Goal: Task Accomplishment & Management: Use online tool/utility

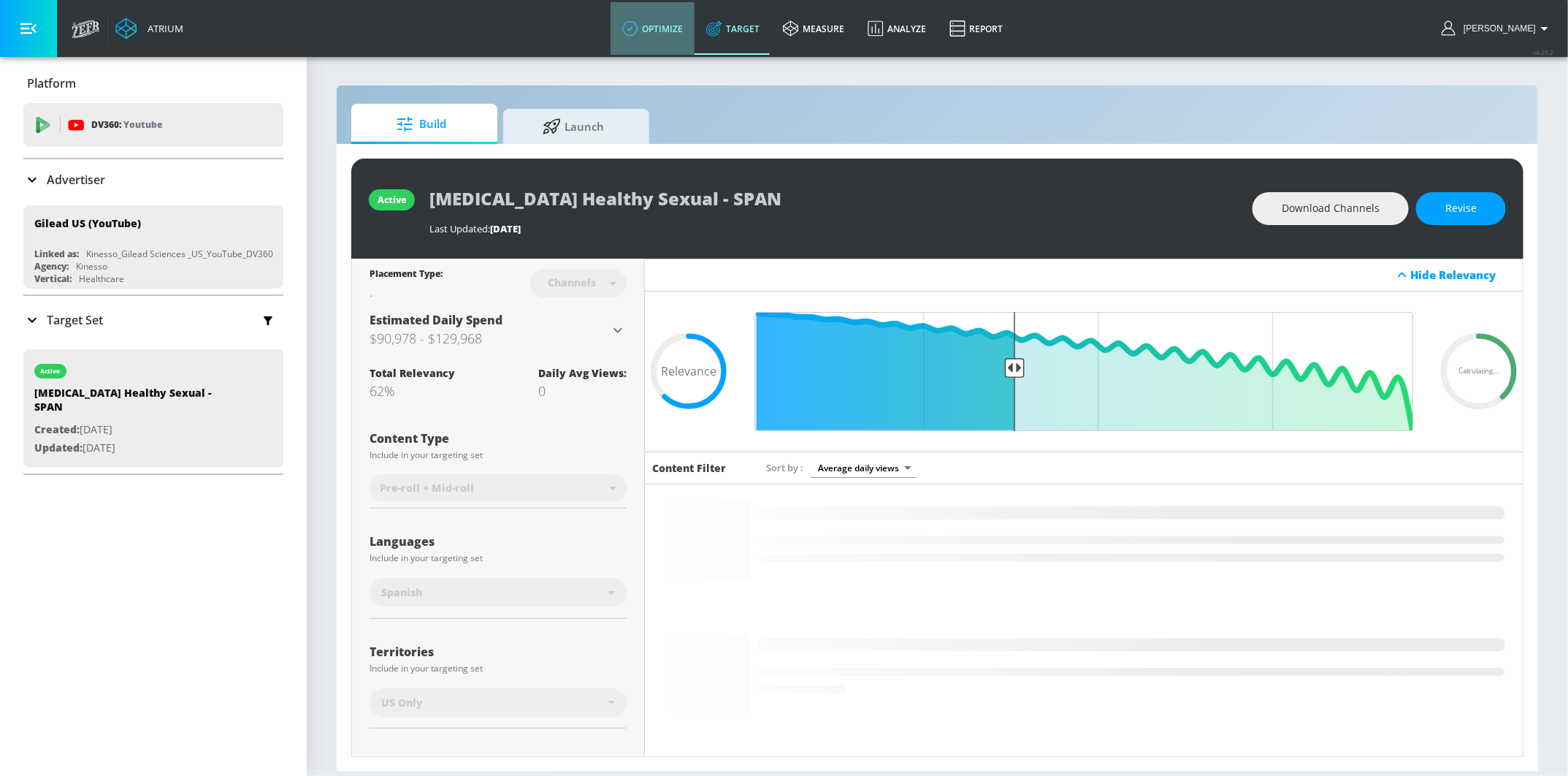
click at [694, 28] on link "optimize" at bounding box center [652, 28] width 84 height 53
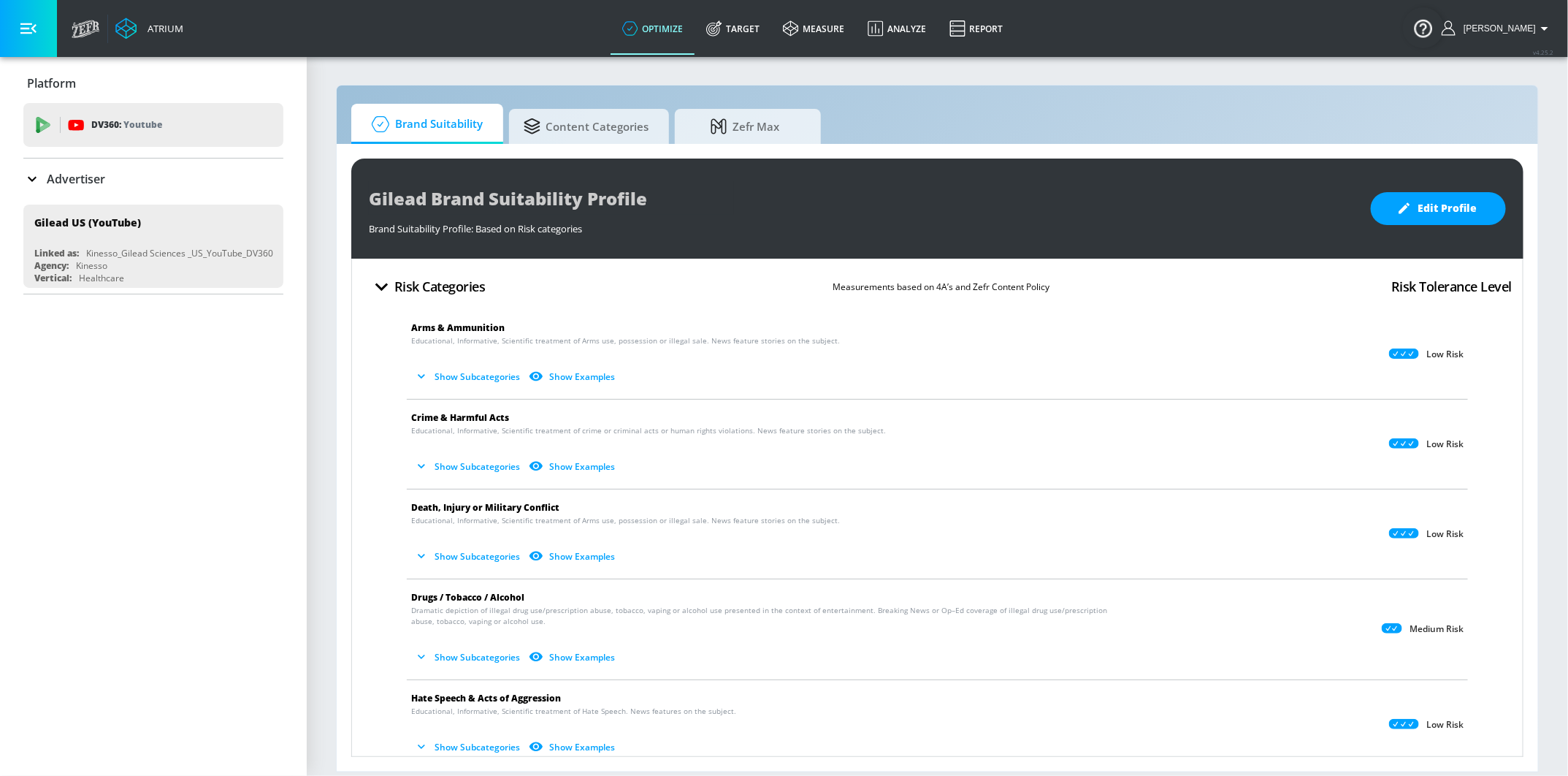
click at [90, 176] on p "Advertiser" at bounding box center [76, 178] width 58 height 16
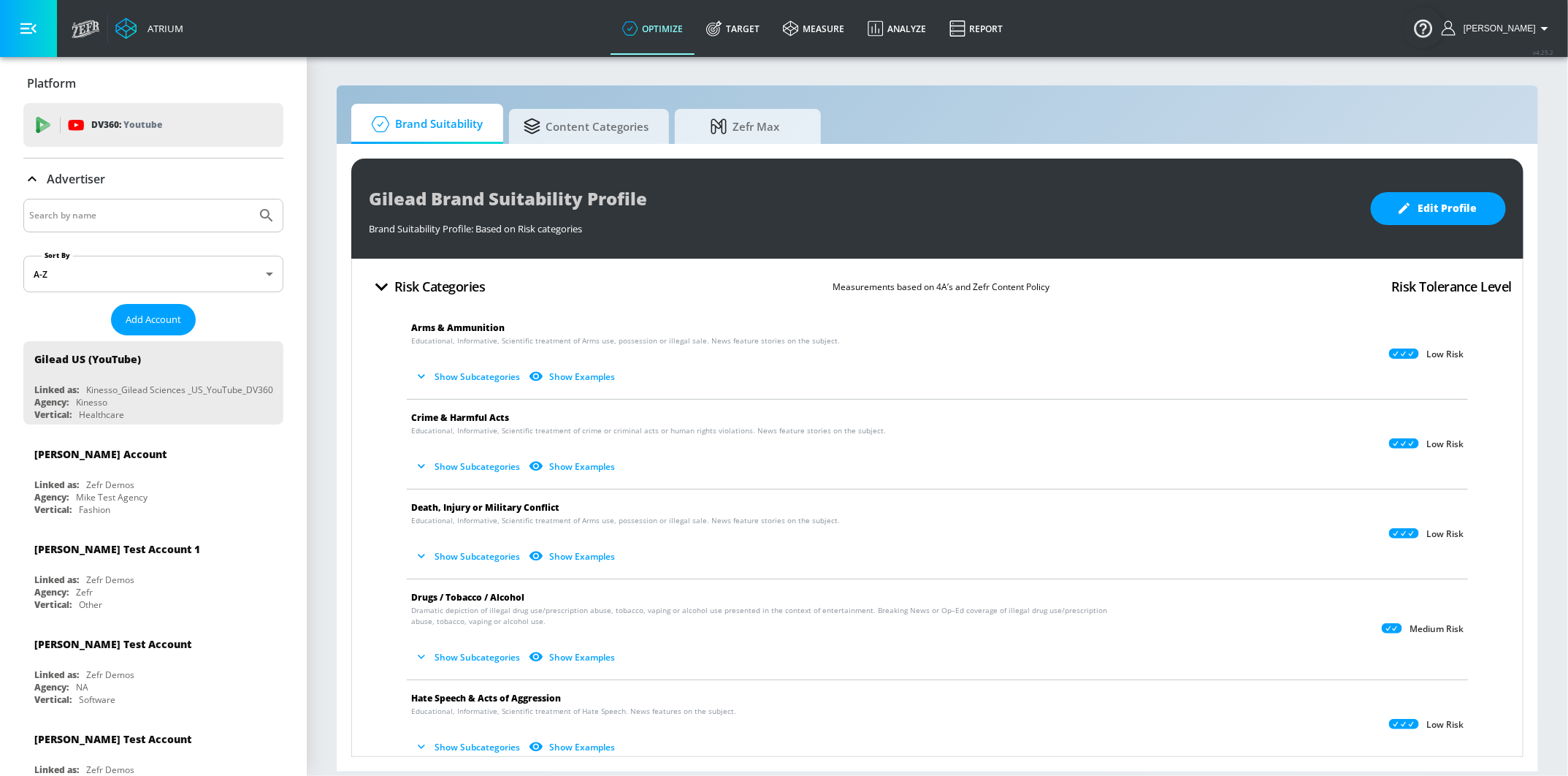
click at [96, 218] on input "Search by name" at bounding box center [140, 215] width 222 height 19
type input "airbnb"
click at [250, 200] on button "Submit Search" at bounding box center [266, 215] width 32 height 32
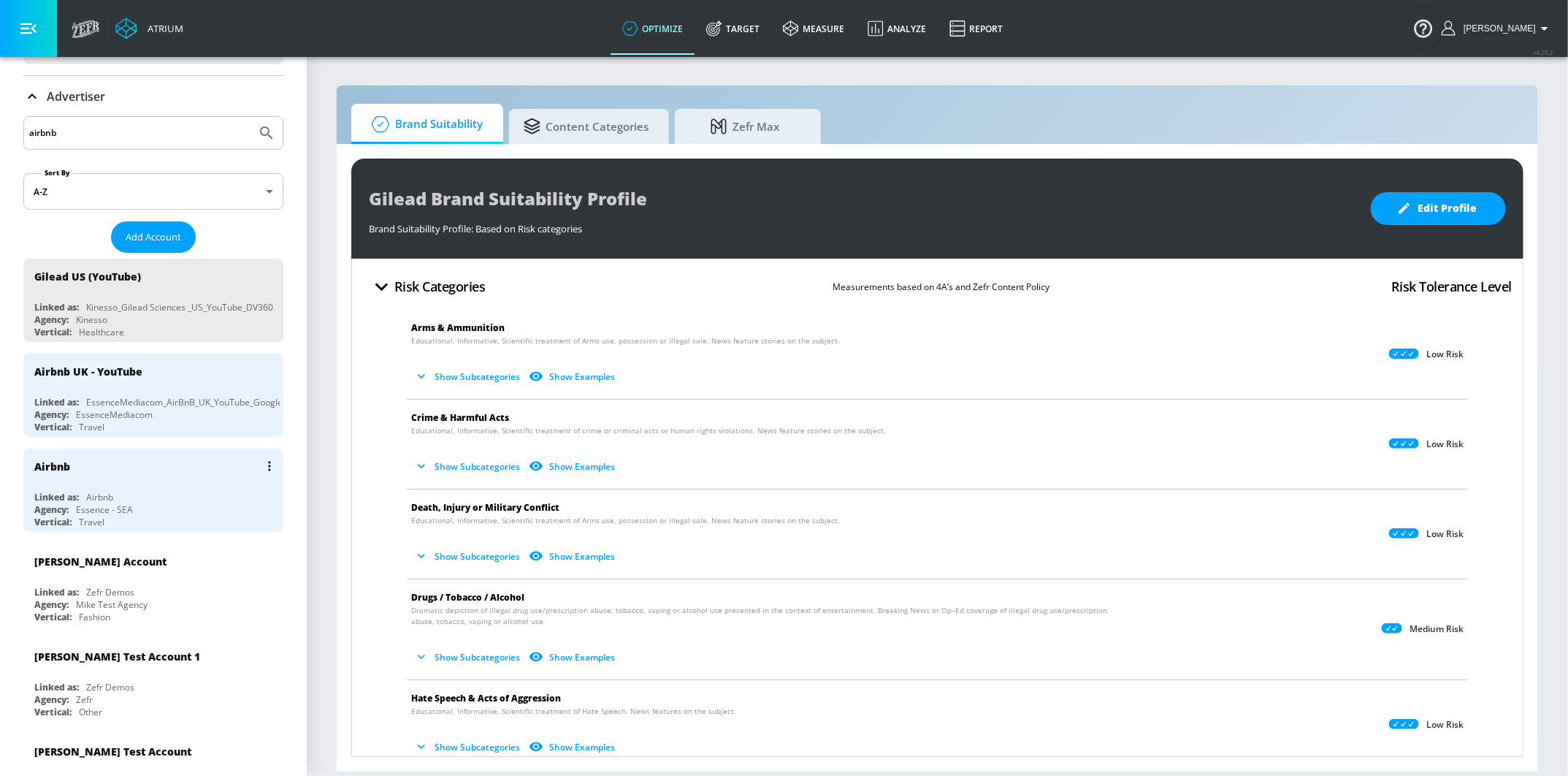
scroll to position [84, 0]
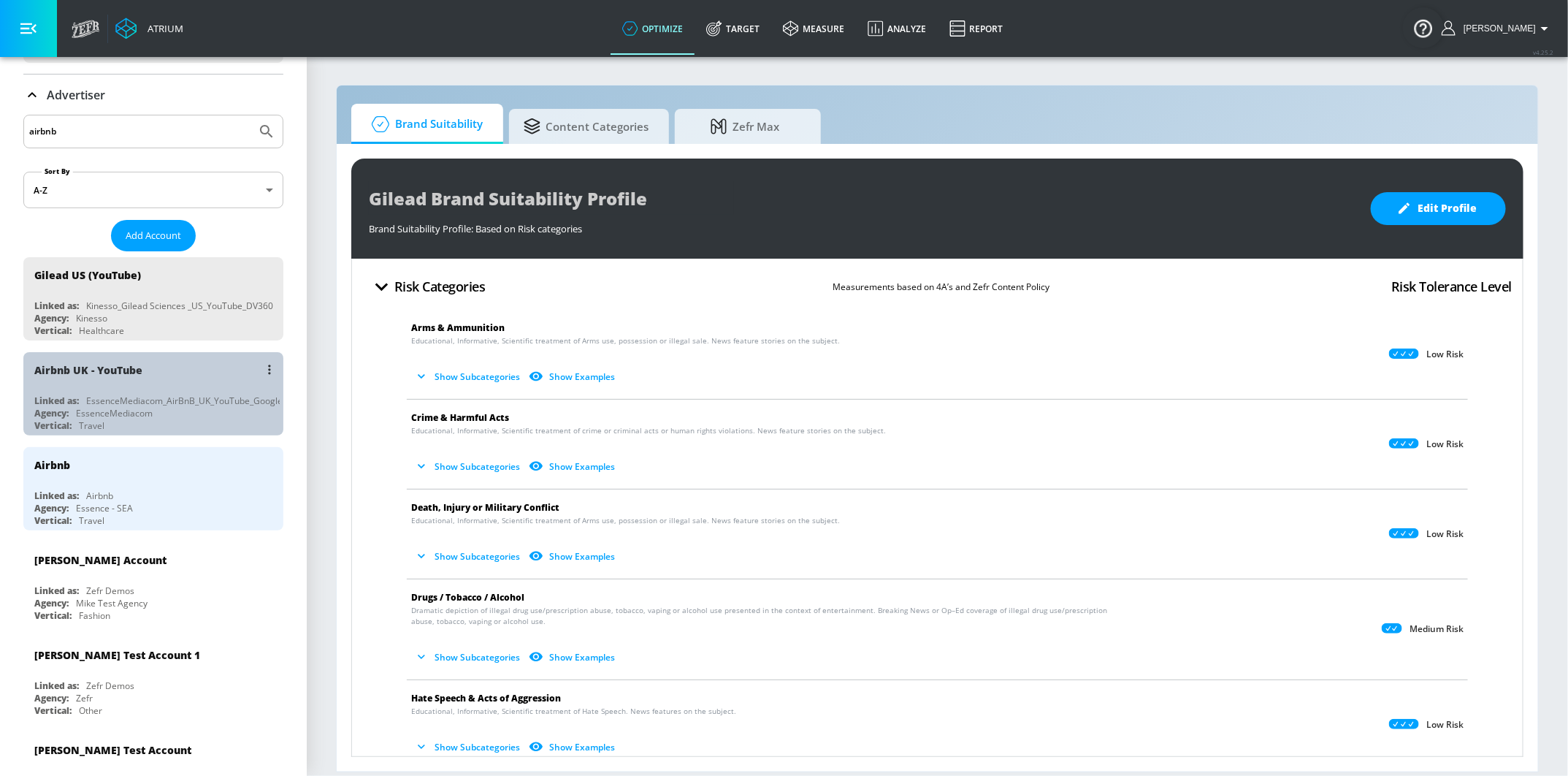
click at [52, 366] on div "Airbnb UK - YouTube" at bounding box center [88, 370] width 108 height 14
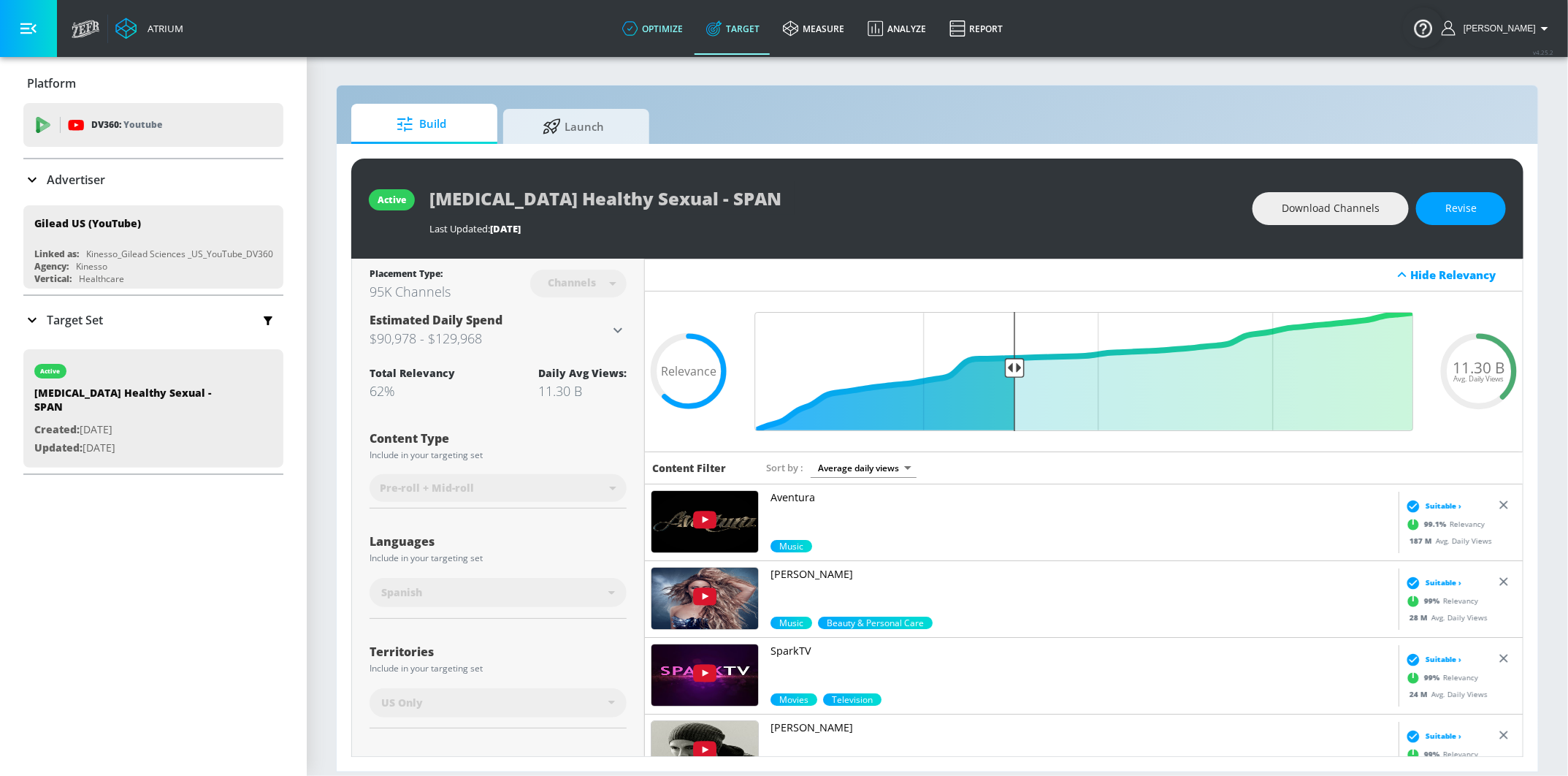
click at [638, 30] on icon at bounding box center [630, 28] width 16 height 16
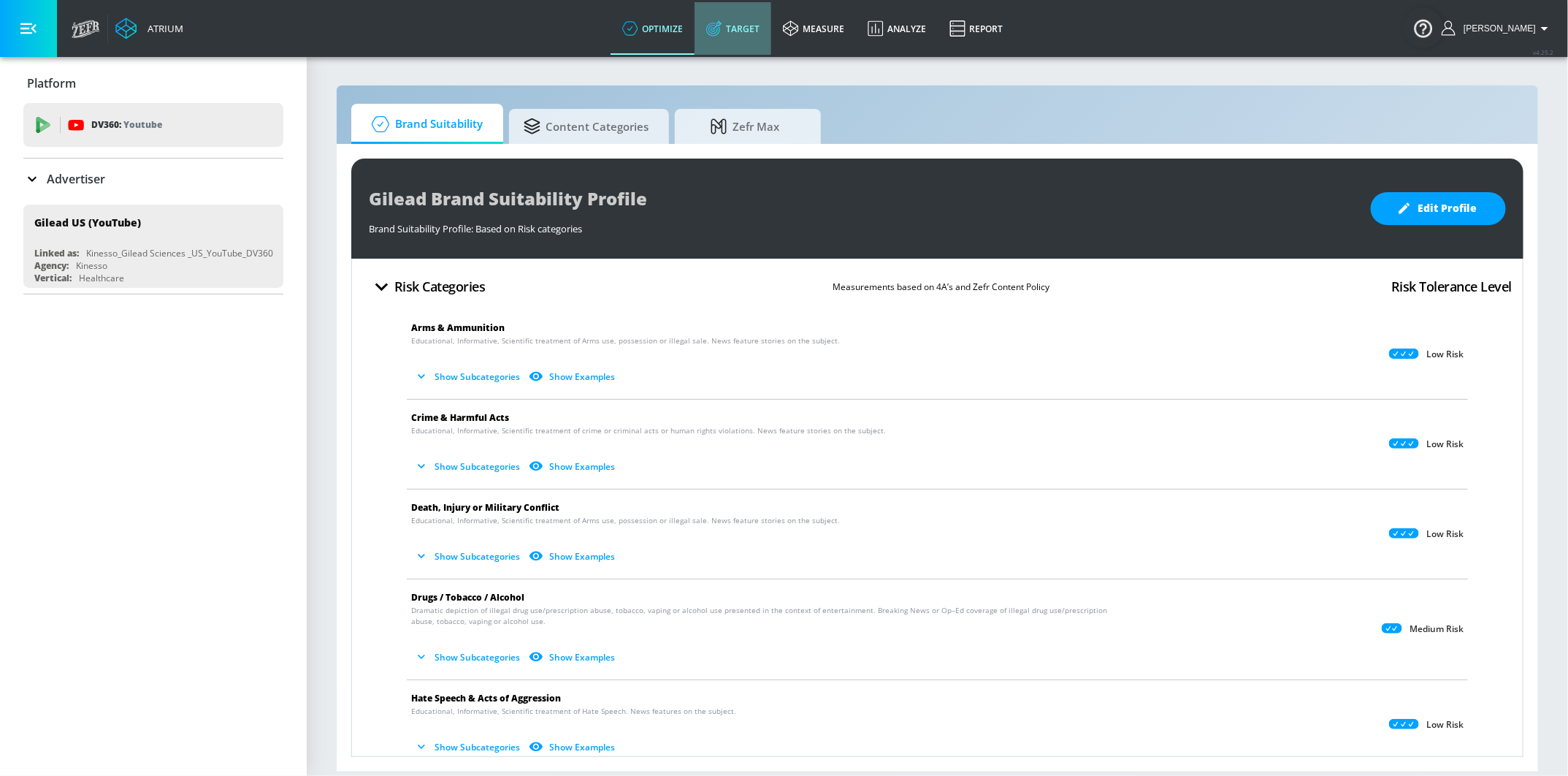
click at [747, 22] on link "Target" at bounding box center [732, 28] width 77 height 53
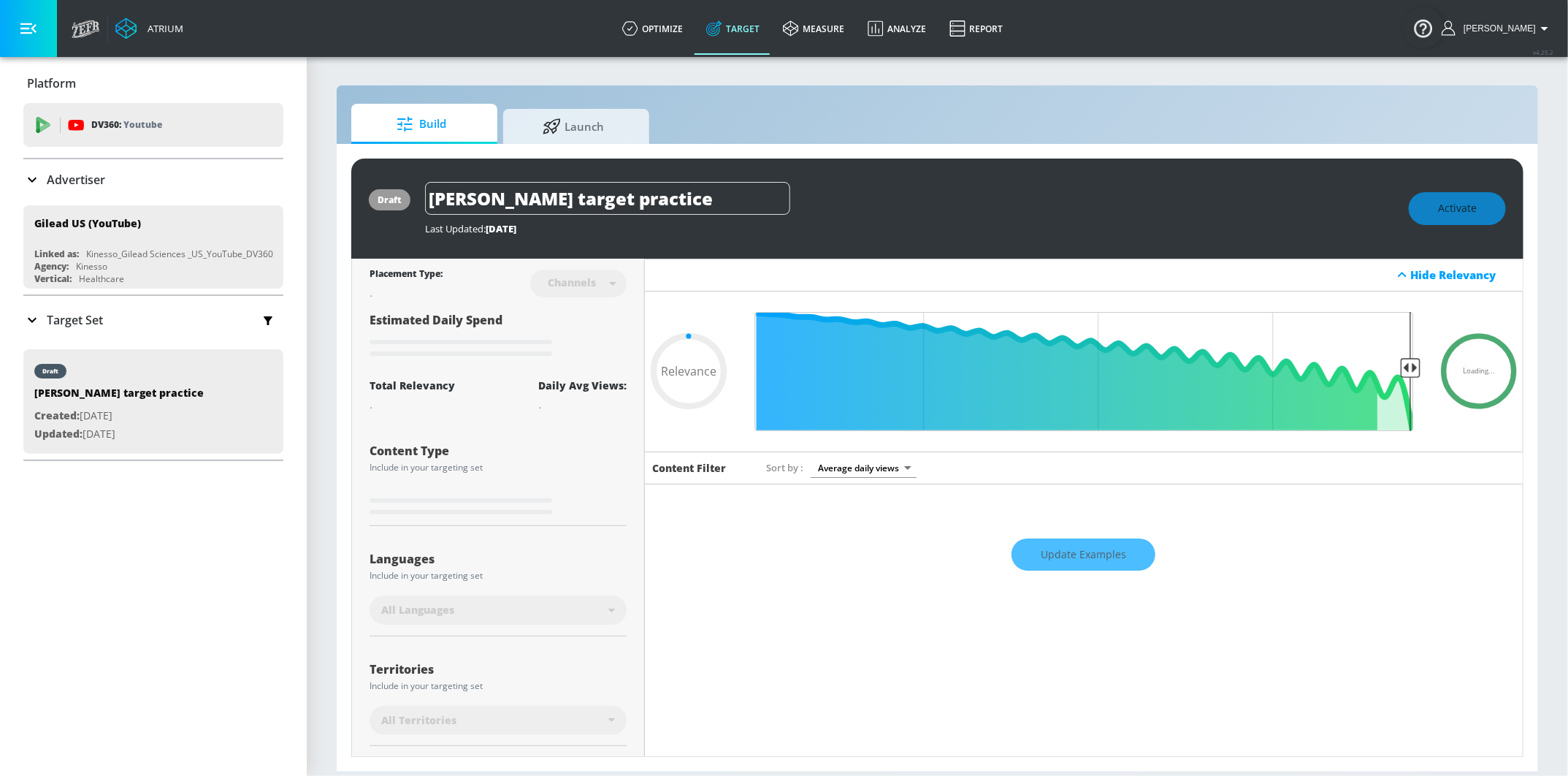
type input "0.05"
click at [129, 186] on div "Advertiser" at bounding box center [153, 179] width 260 height 18
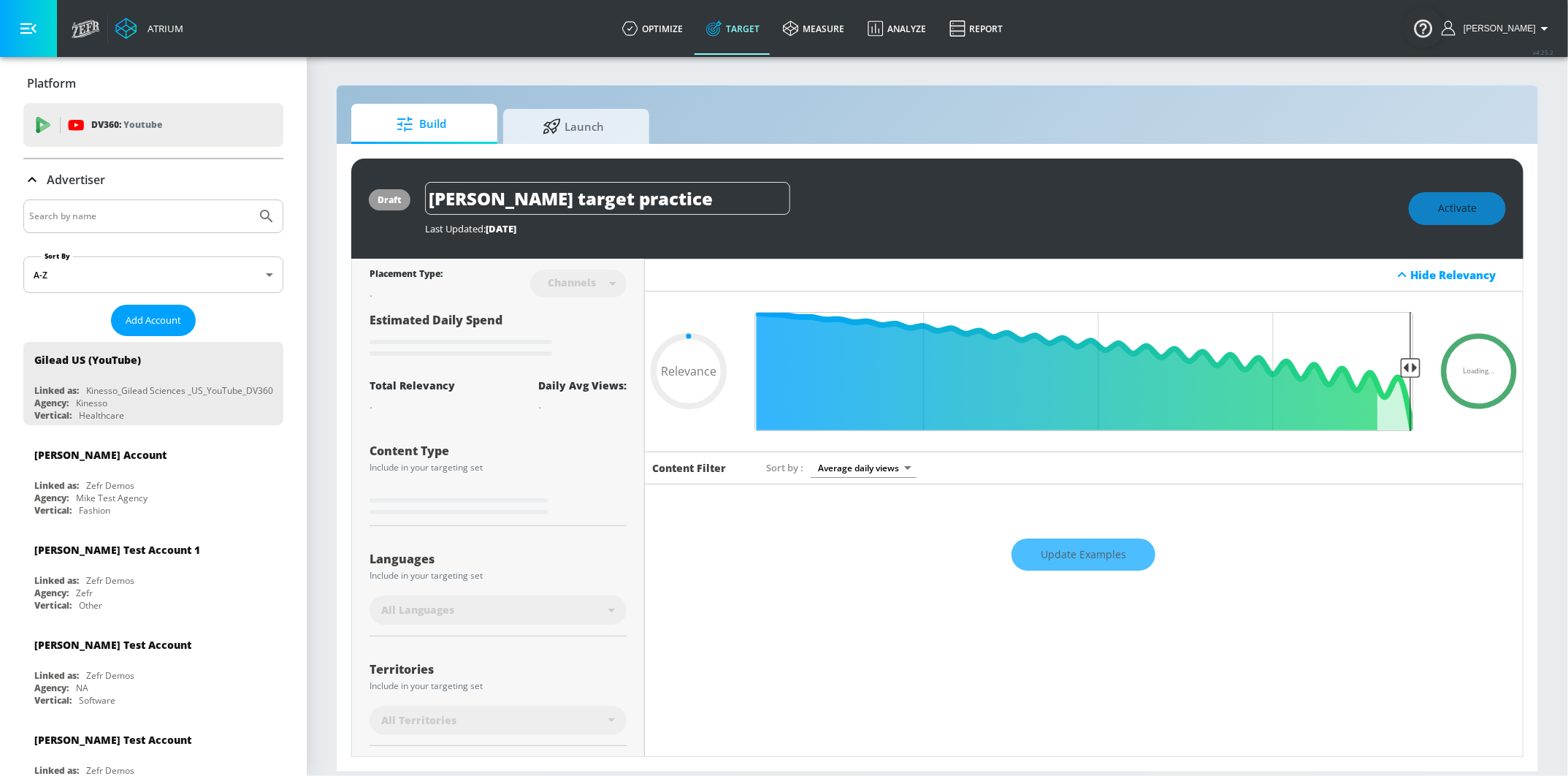
click at [91, 217] on input "Search by name" at bounding box center [140, 216] width 222 height 19
type input "ve"
type input "0.59"
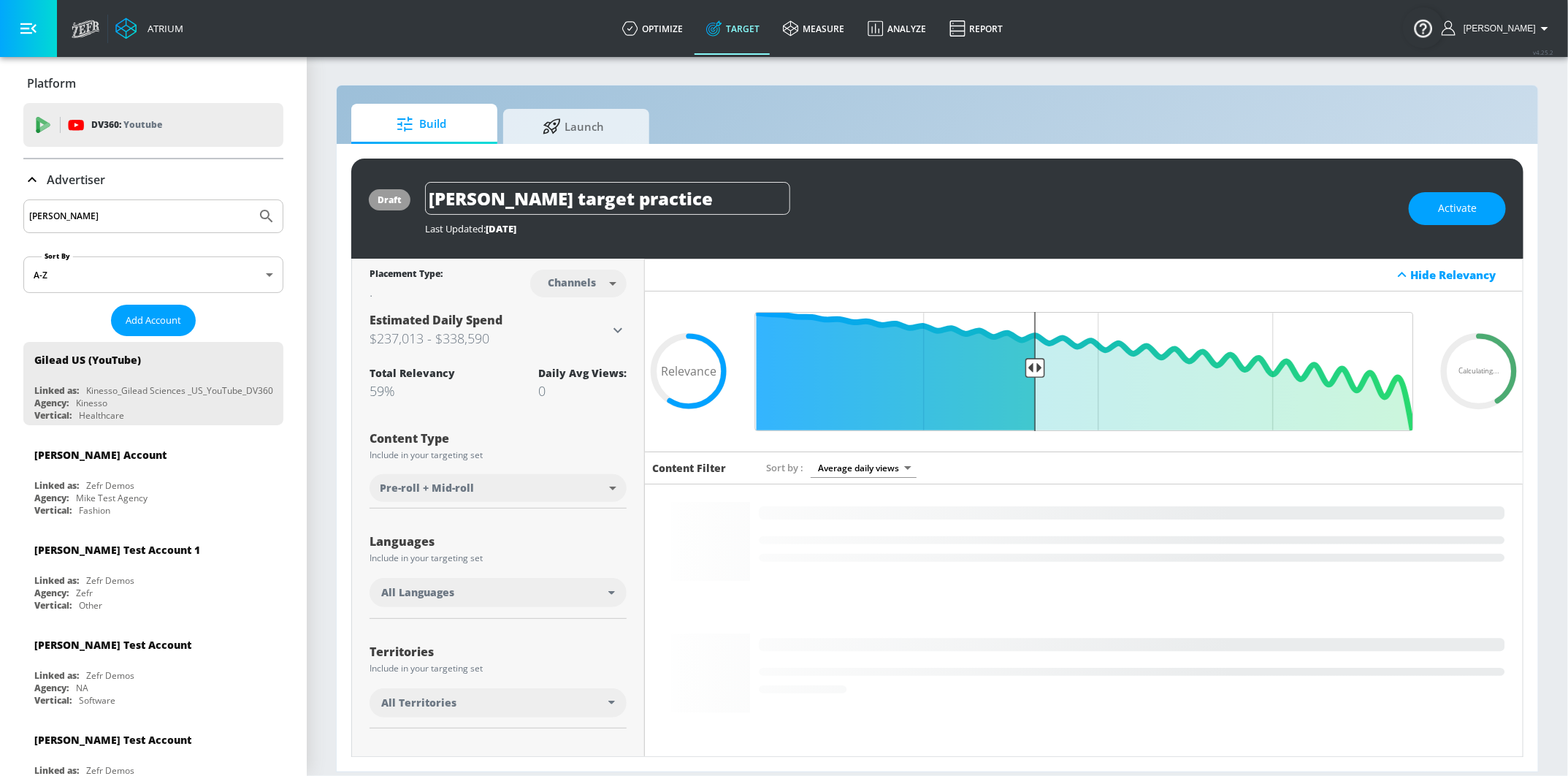
type input "veronica"
click at [281, 208] on div "veronica" at bounding box center [153, 216] width 260 height 33
click at [274, 208] on icon "Submit Search" at bounding box center [266, 216] width 18 height 18
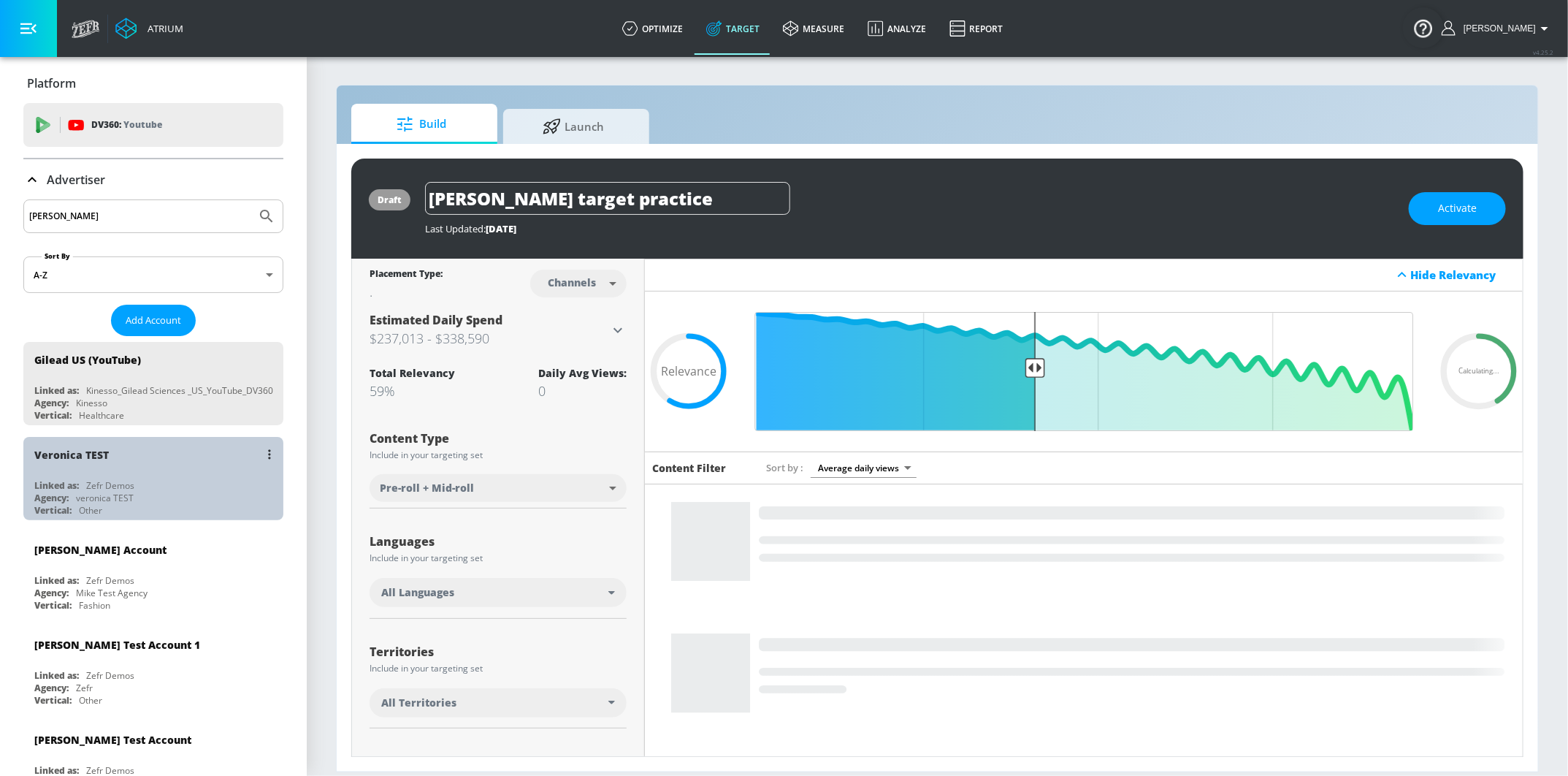
click at [121, 467] on div "Veronica TEST" at bounding box center [157, 455] width 246 height 35
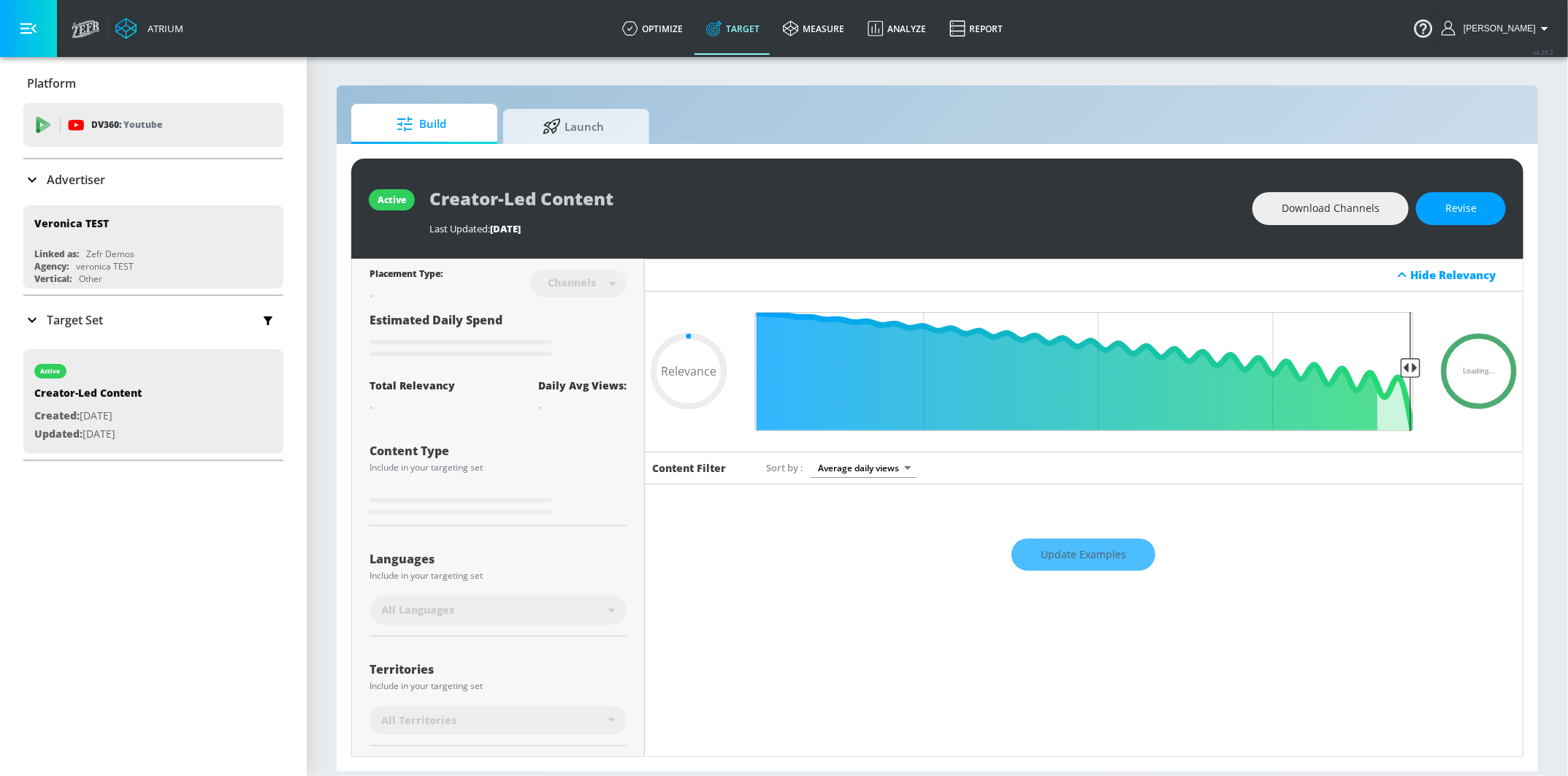
type input "0.05"
click at [589, 134] on span "Launch" at bounding box center [573, 124] width 111 height 35
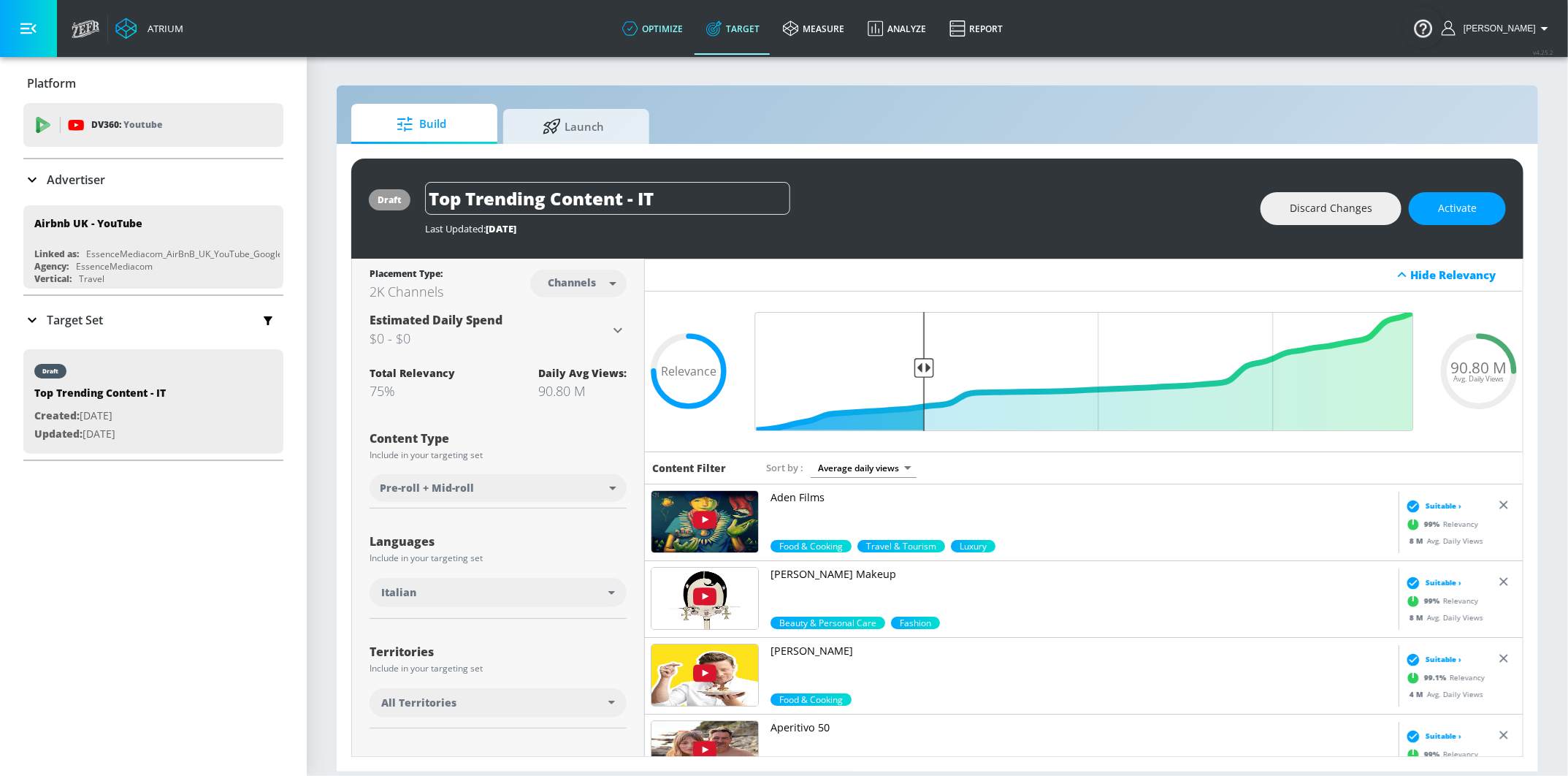
click at [674, 31] on link "optimize" at bounding box center [652, 28] width 84 height 53
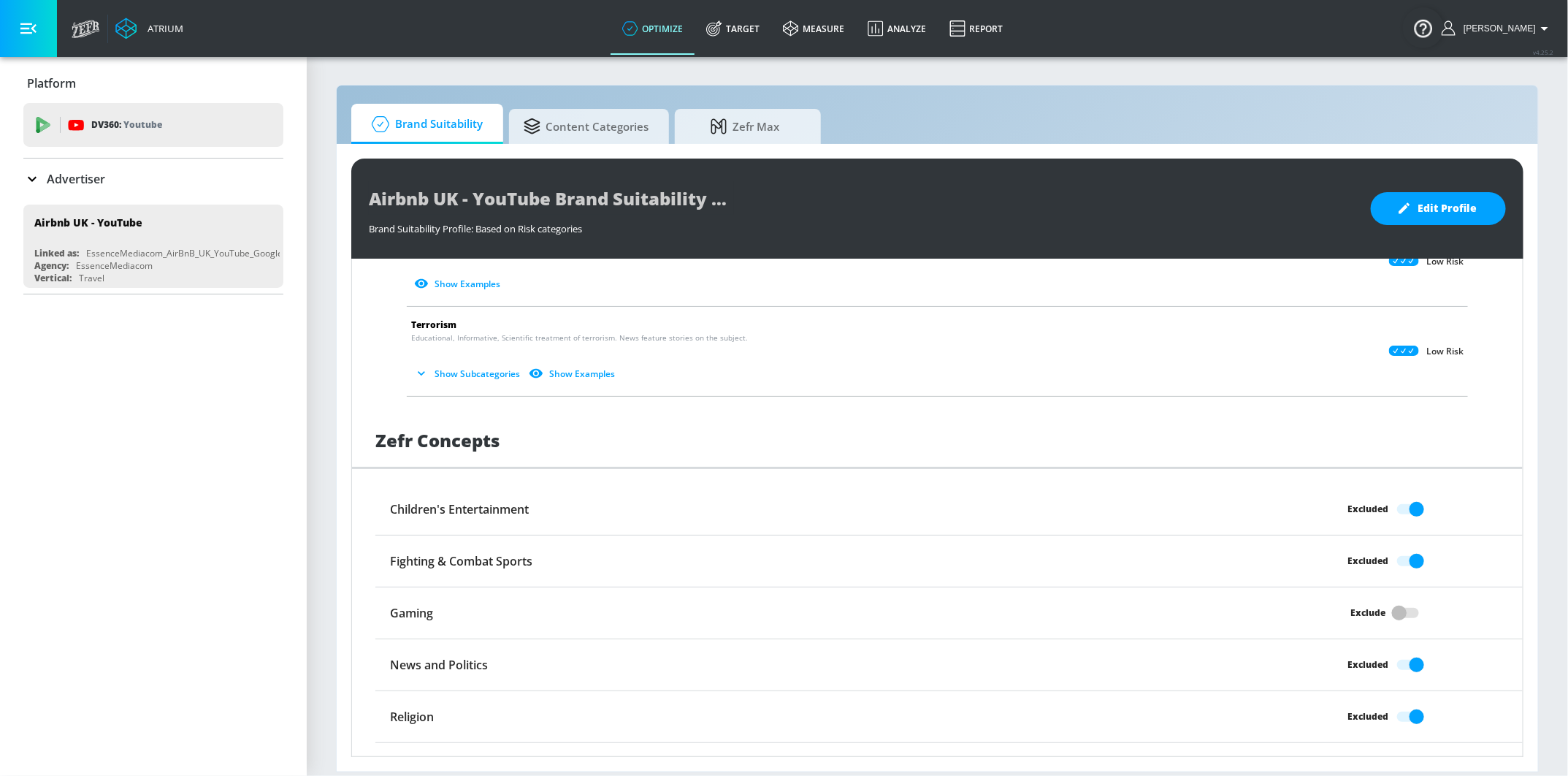
scroll to position [1023, 0]
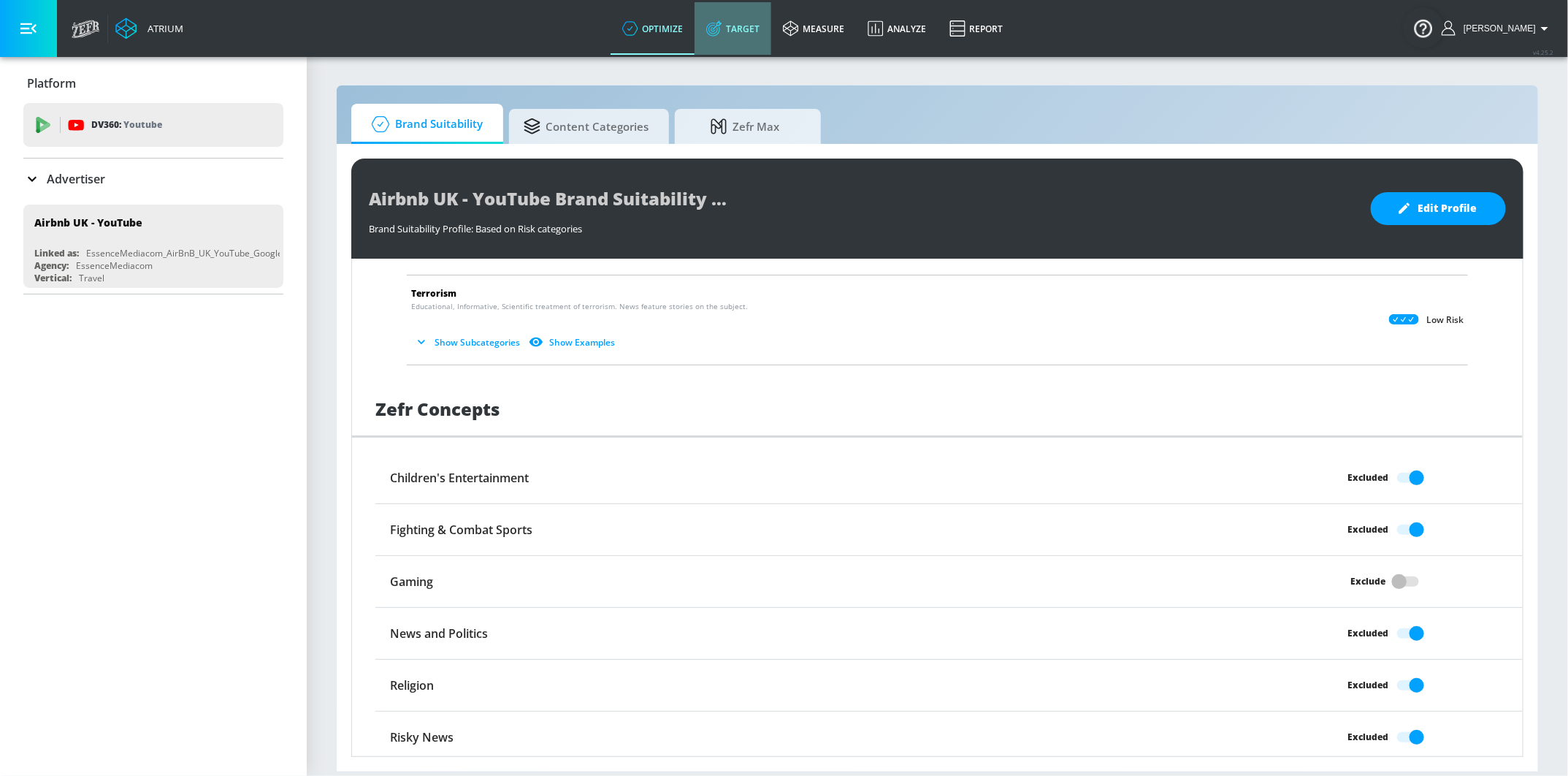
click at [755, 20] on link "Target" at bounding box center [732, 28] width 77 height 53
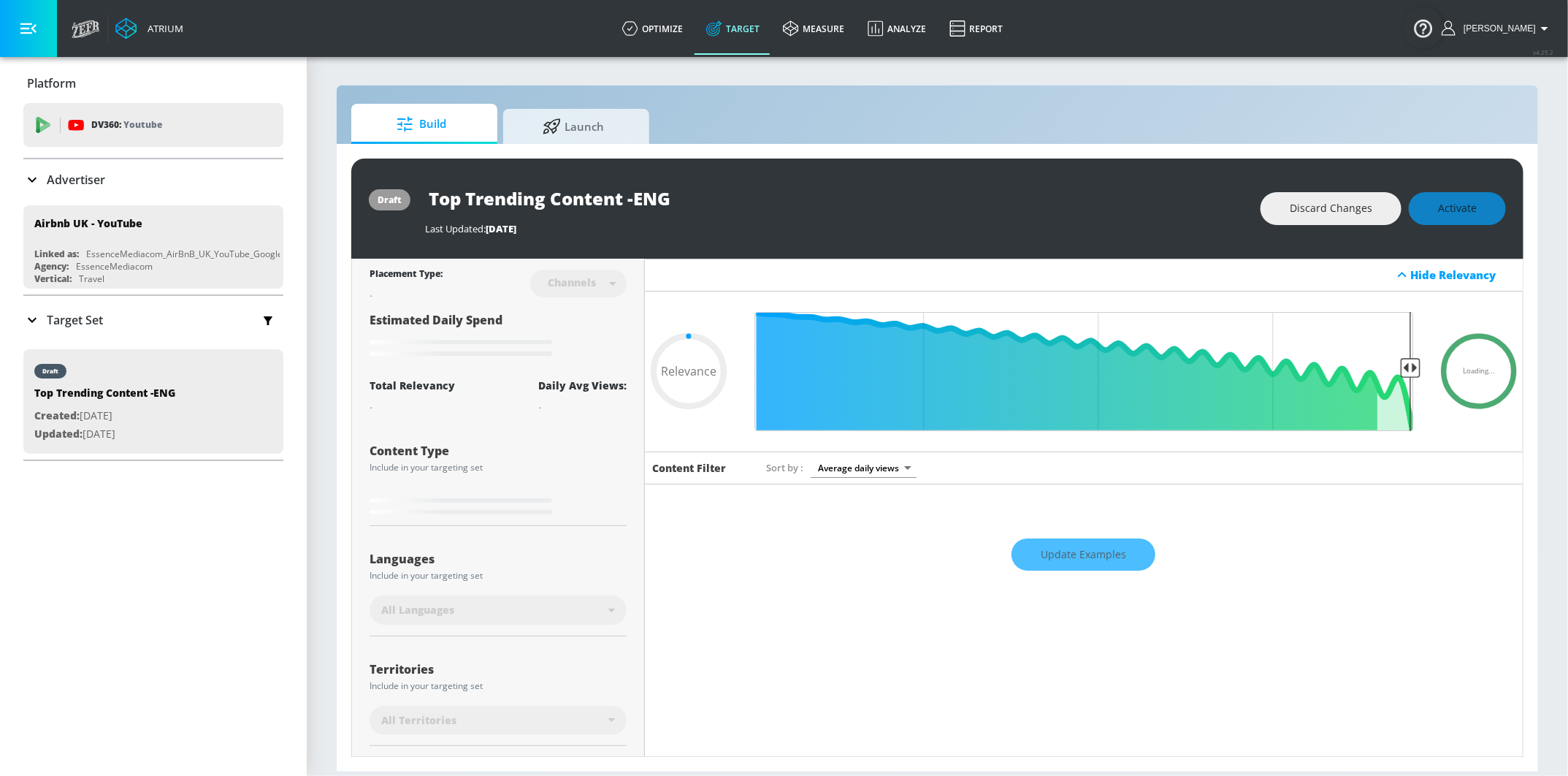
type input "0.44"
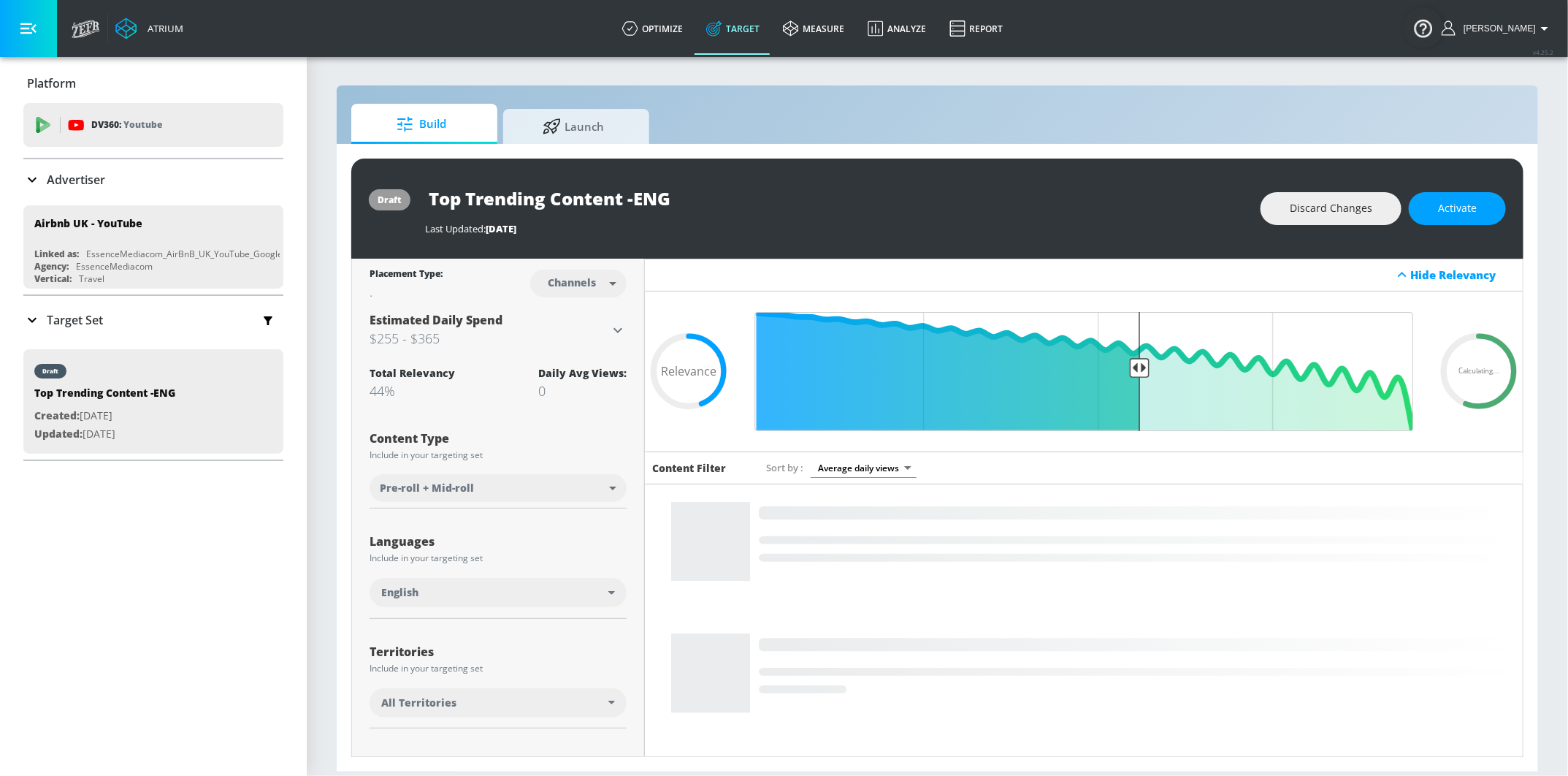
click at [78, 320] on p "Target Set" at bounding box center [75, 320] width 56 height 16
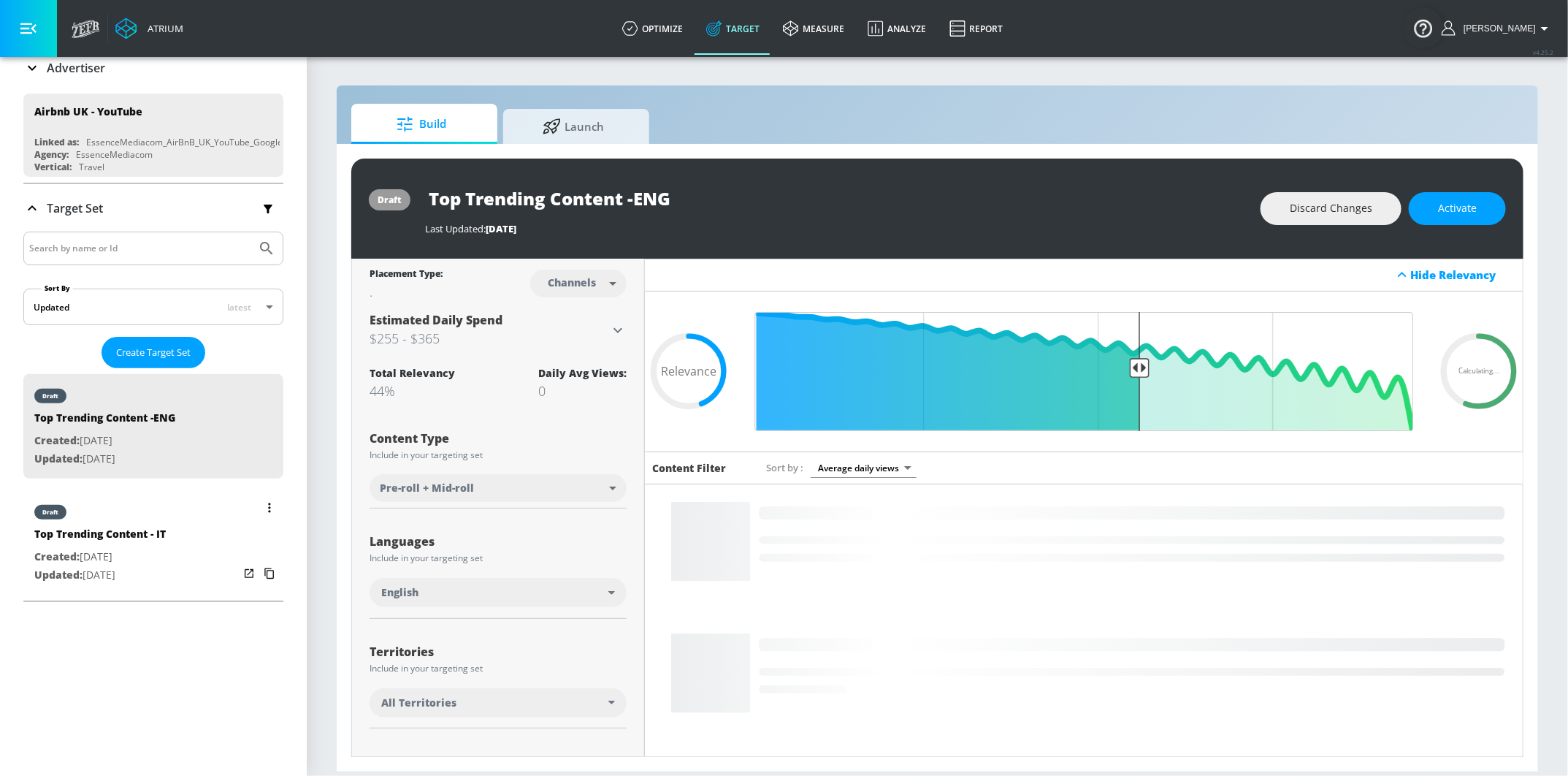
scroll to position [111, 0]
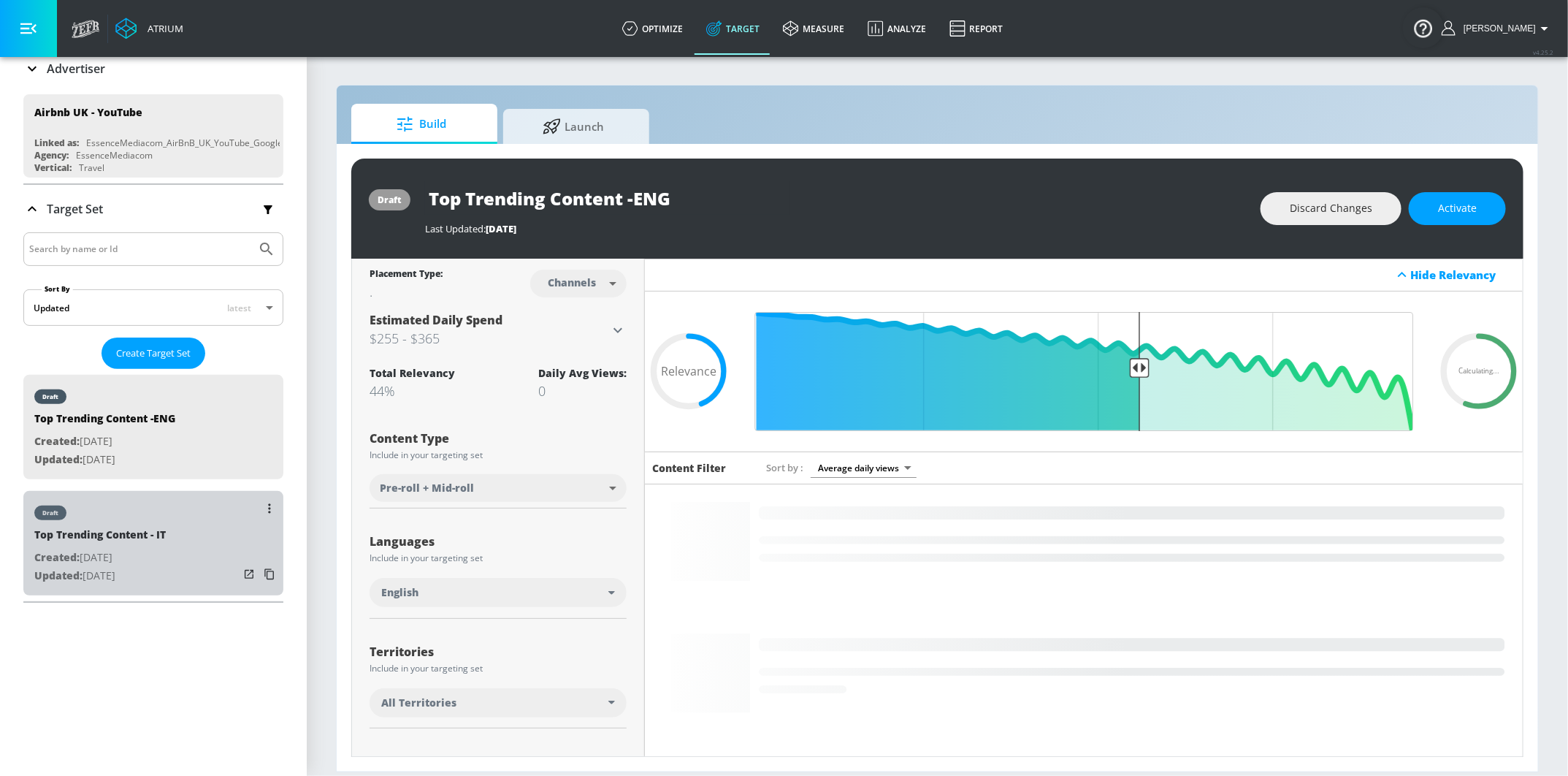
click at [138, 519] on div "draft" at bounding box center [100, 509] width 131 height 37
type input "Top Trending Content - IT"
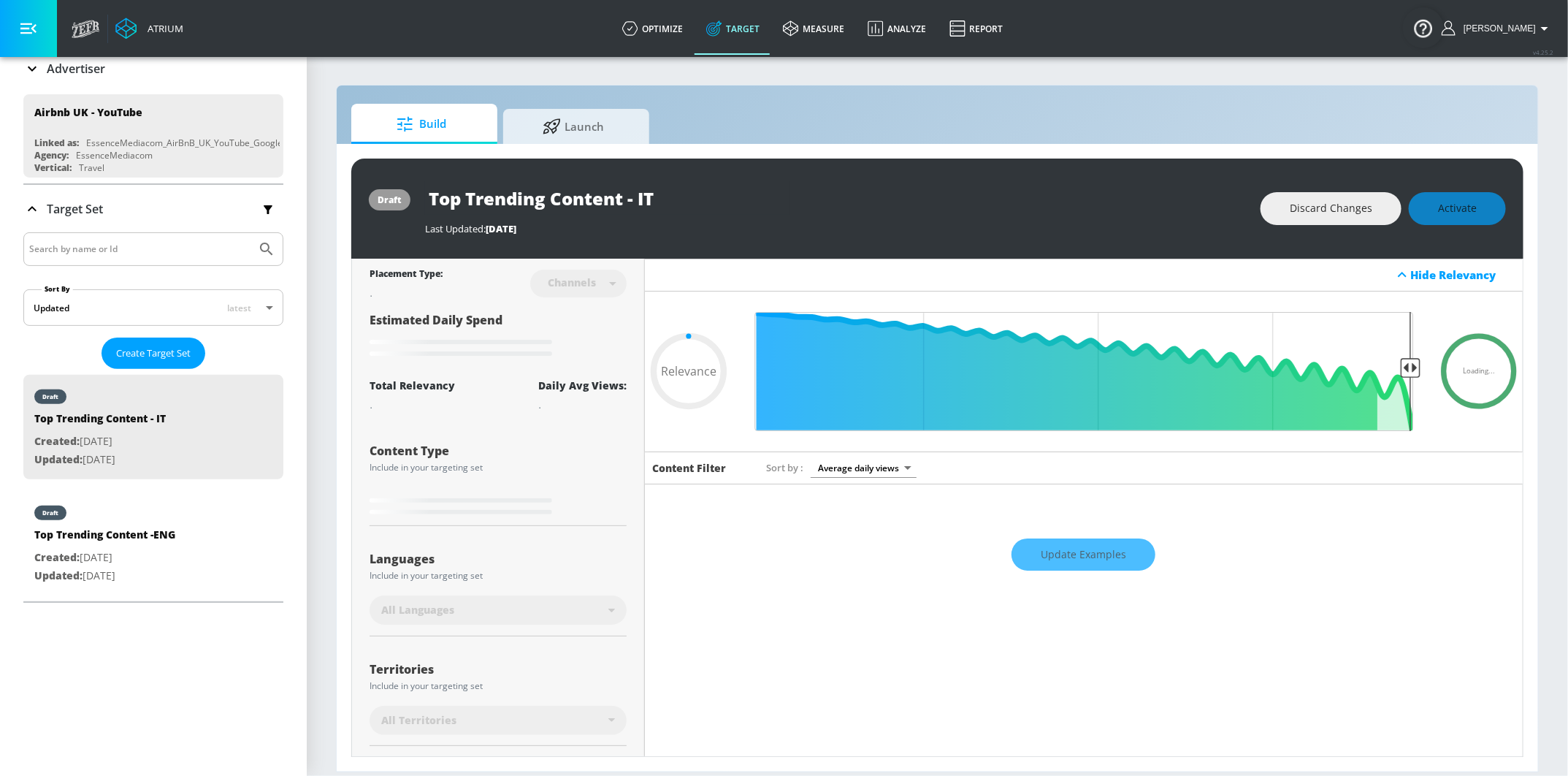
type input "0.75"
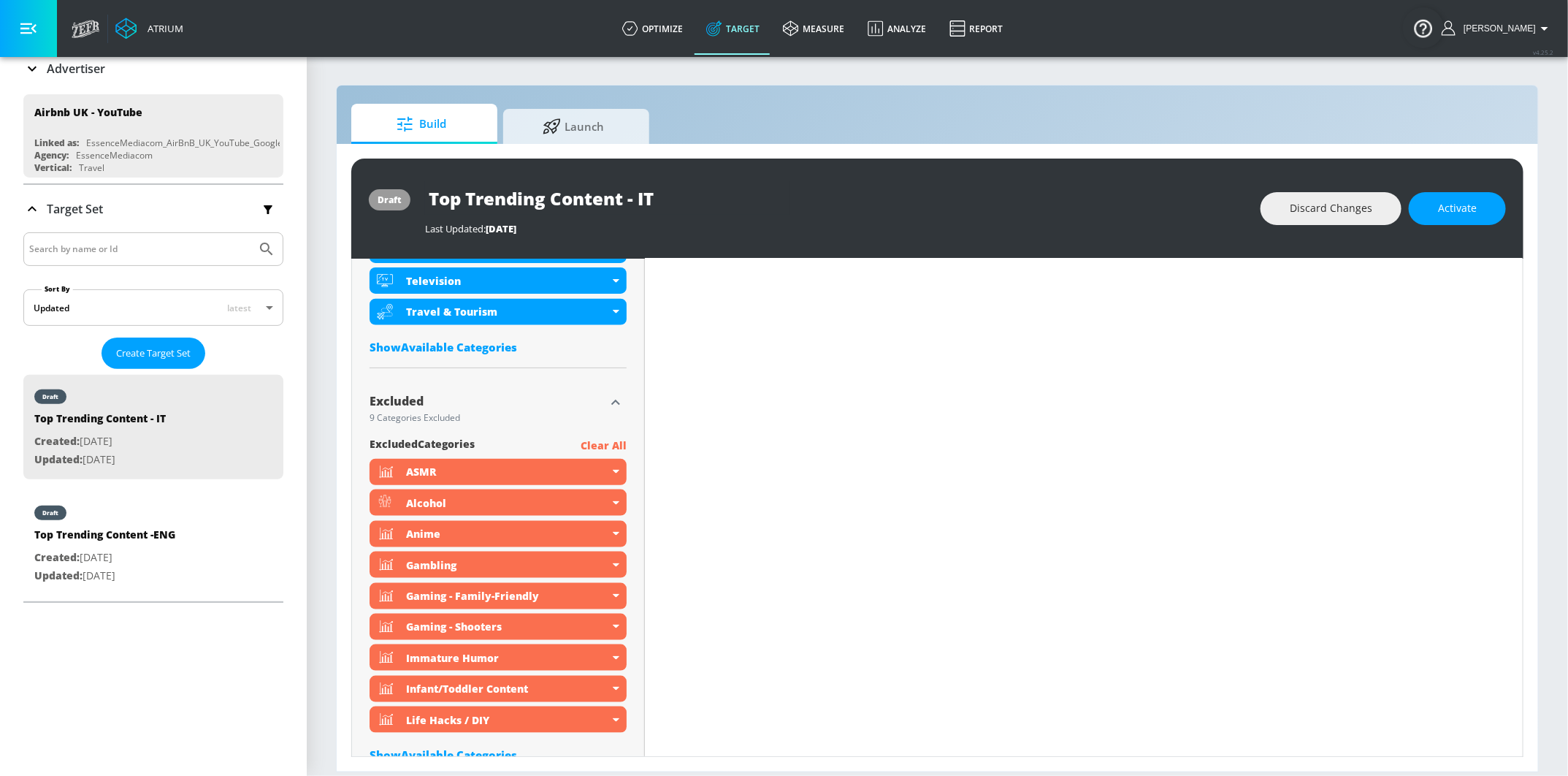
scroll to position [1038, 0]
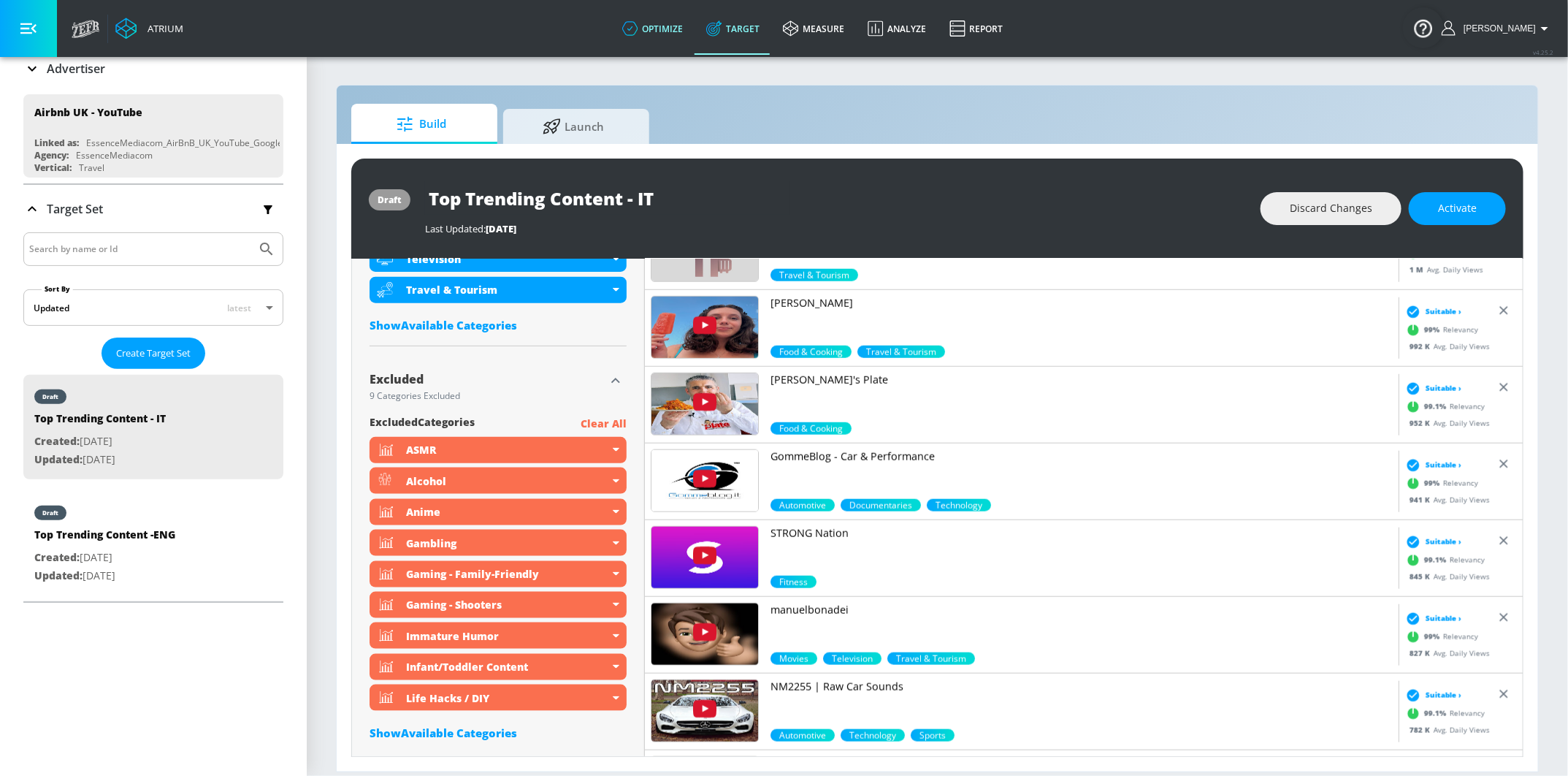
click at [663, 30] on link "optimize" at bounding box center [652, 28] width 84 height 53
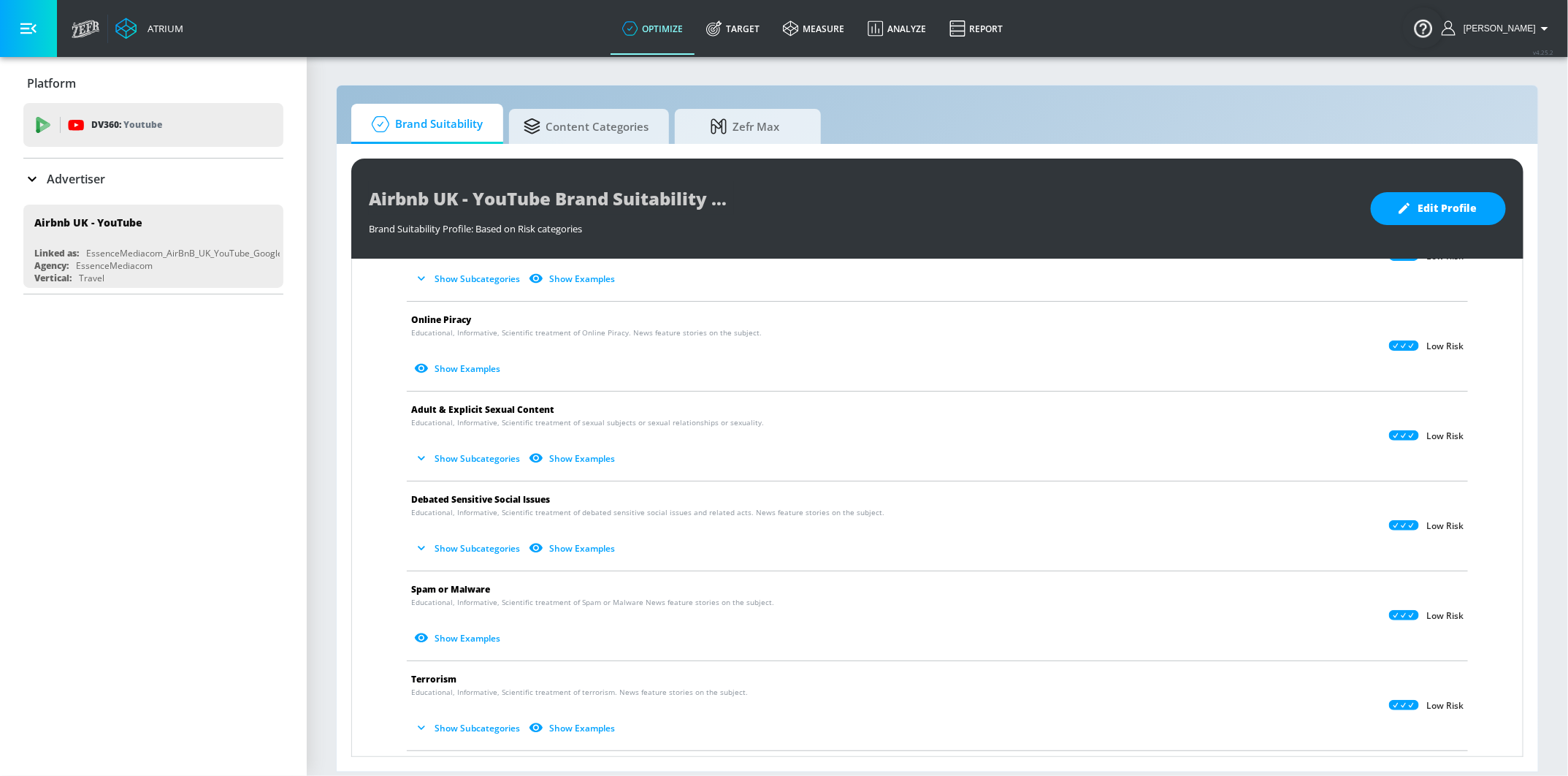
scroll to position [1023, 0]
